Goal: Check status

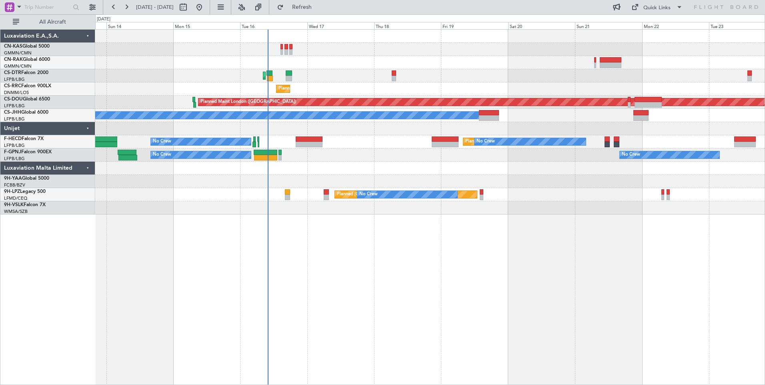
click at [374, 59] on div "Planned Maint Sofia [GEOGRAPHIC_DATA] ([GEOGRAPHIC_DATA]) AOG Maint Sofia Plann…" at bounding box center [429, 122] width 669 height 185
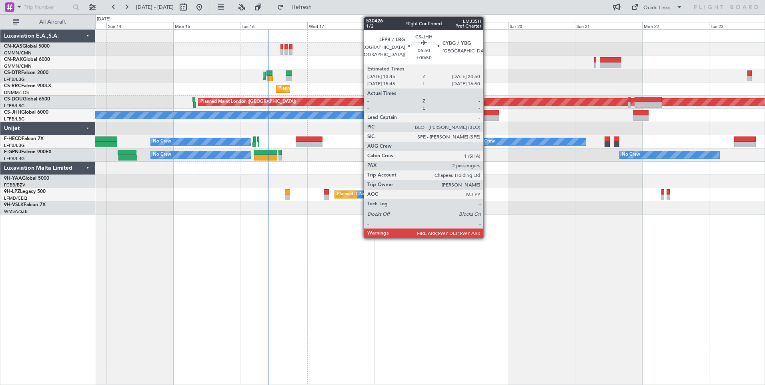
click at [487, 115] on div at bounding box center [489, 113] width 20 height 6
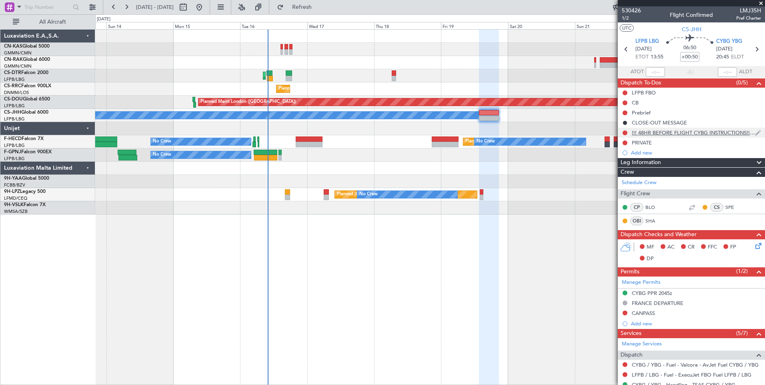
click at [700, 131] on div "!!! 48HR BEFORE FLIGHT CYBG INSTRUCTIONS!!!!!!" at bounding box center [693, 132] width 123 height 7
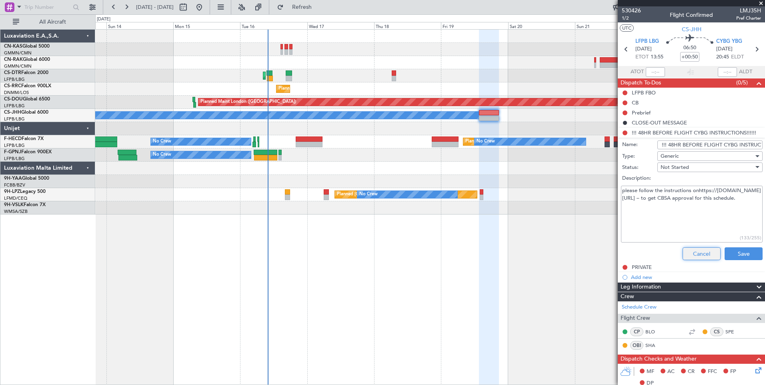
click at [693, 249] on button "Cancel" at bounding box center [702, 253] width 38 height 13
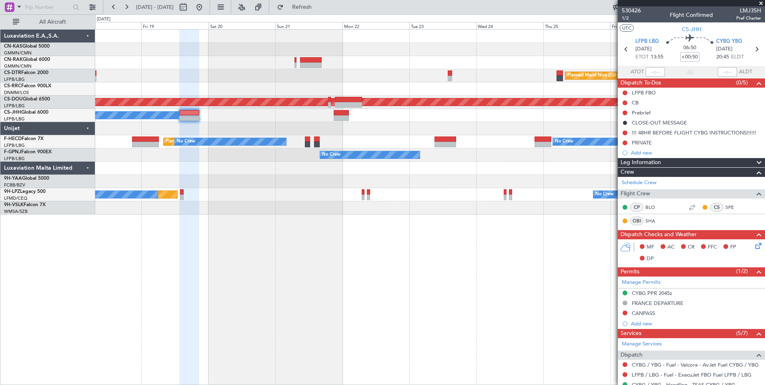
click at [257, 242] on div "Planned Maint Nice ([GEOGRAPHIC_DATA]) Planned Maint Sofia Planned Maint [GEOGR…" at bounding box center [430, 207] width 670 height 356
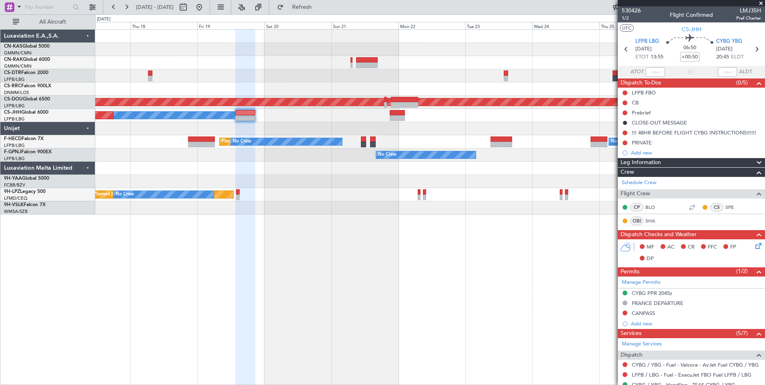
click at [335, 212] on div "Planned Maint Nice ([GEOGRAPHIC_DATA]) Planned Maint Sofia Planned Maint [GEOGR…" at bounding box center [430, 207] width 670 height 356
click at [27, 69] on div "Planned Maint Nice ([GEOGRAPHIC_DATA]) Planned Maint Sofia Planned Maint [GEOGR…" at bounding box center [382, 199] width 765 height 370
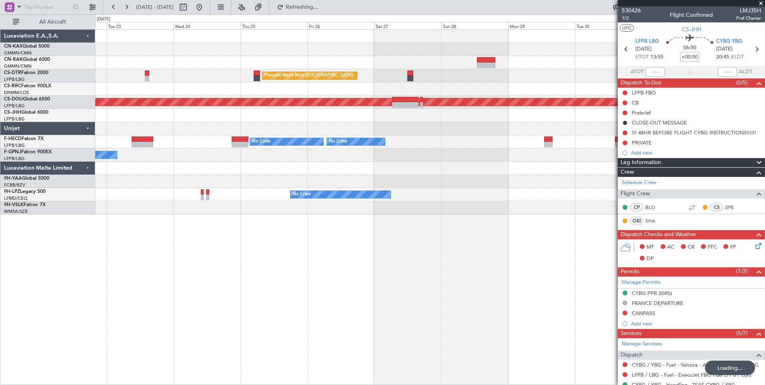
click at [266, 50] on div at bounding box center [429, 49] width 669 height 13
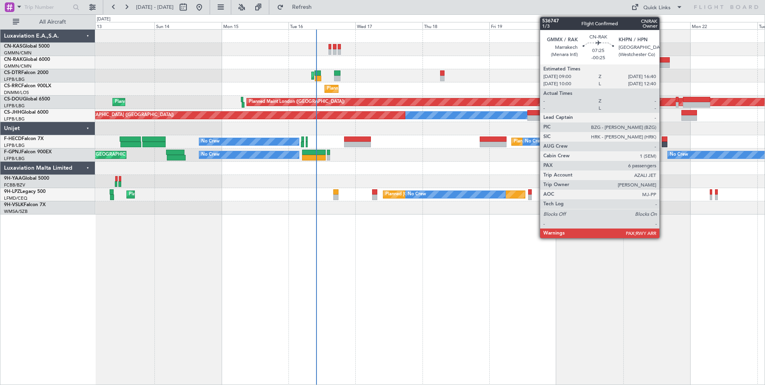
click at [663, 66] on div at bounding box center [659, 65] width 22 height 6
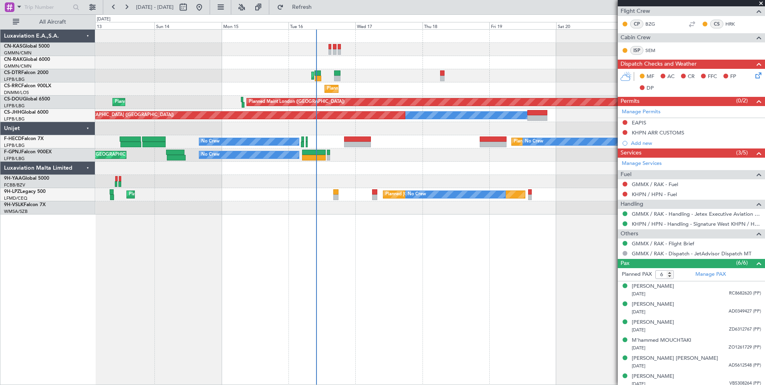
scroll to position [146, 0]
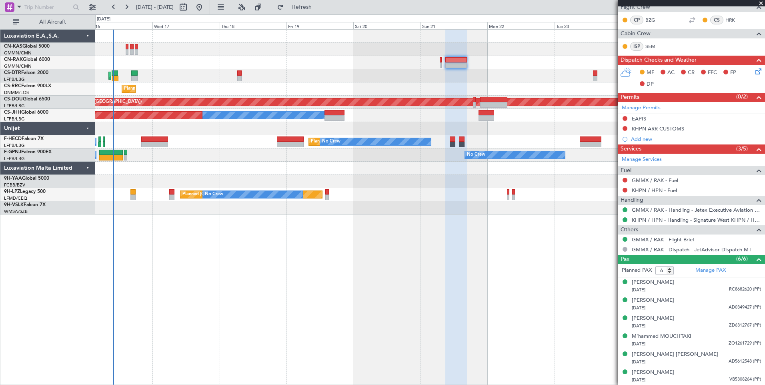
click at [209, 273] on div "Planned Maint Sofia [GEOGRAPHIC_DATA] ([GEOGRAPHIC_DATA]) Planned Maint [GEOGRA…" at bounding box center [430, 207] width 670 height 356
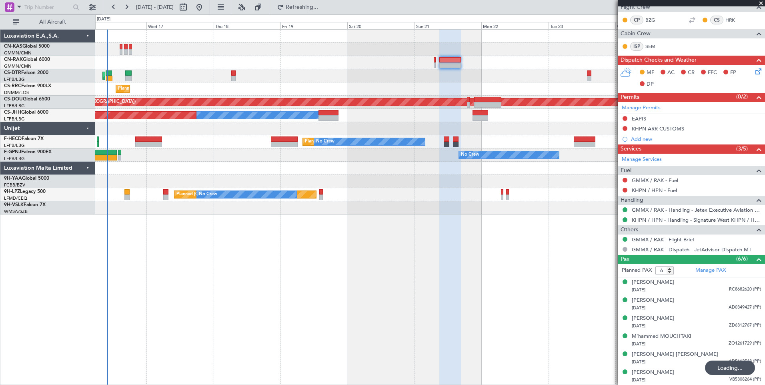
click at [154, 281] on div "Planned Maint Sofia [GEOGRAPHIC_DATA] ([GEOGRAPHIC_DATA]) Planned Maint [GEOGRA…" at bounding box center [430, 207] width 670 height 356
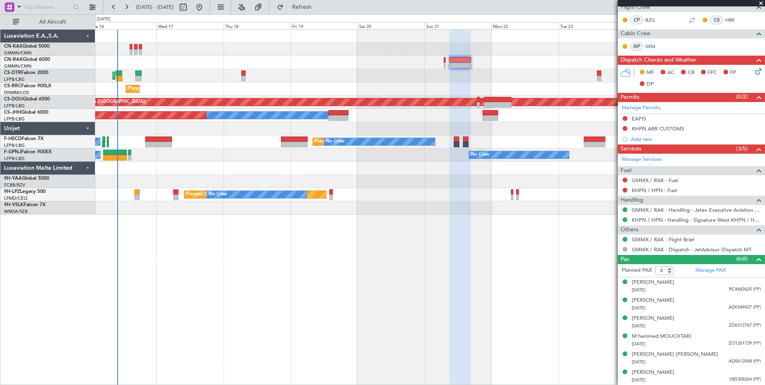
click at [501, 244] on div "Planned Maint Nice ([GEOGRAPHIC_DATA]) Planned Maint Sofia Planned Maint [GEOGR…" at bounding box center [430, 207] width 670 height 356
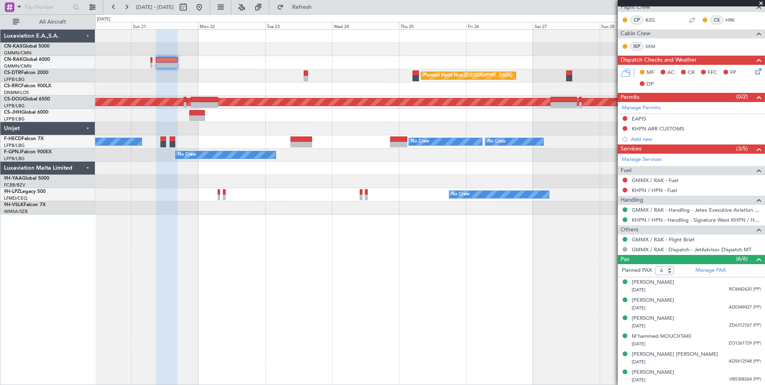
click at [266, 90] on div "Planned Maint Nice ([GEOGRAPHIC_DATA]) Planned Maint [GEOGRAPHIC_DATA] ([GEOGRA…" at bounding box center [429, 122] width 669 height 185
